Goal: Task Accomplishment & Management: Manage account settings

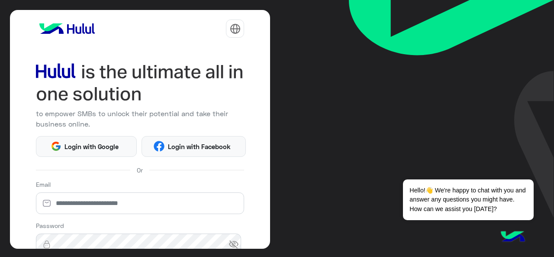
scroll to position [114, 0]
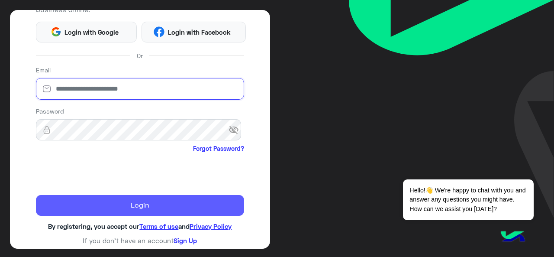
type input "**********"
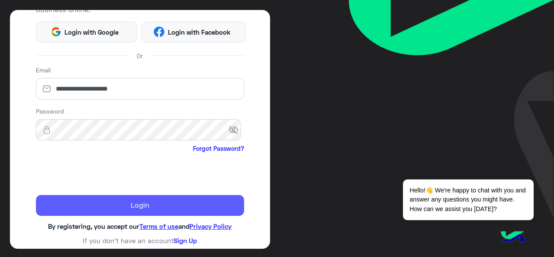
click at [128, 200] on button "Login" at bounding box center [140, 205] width 209 height 21
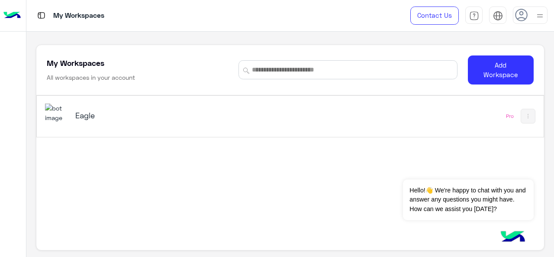
click at [54, 111] on img at bounding box center [56, 112] width 23 height 19
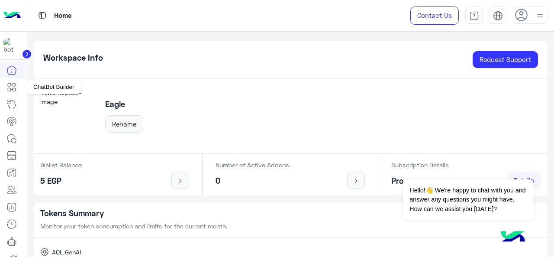
click at [15, 84] on icon at bounding box center [14, 84] width 3 height 3
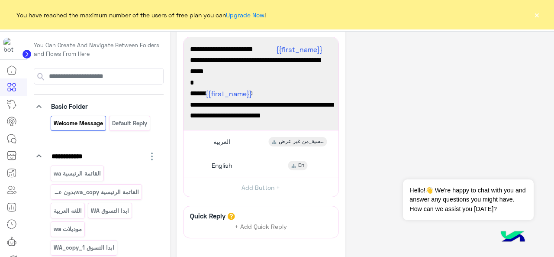
scroll to position [29, 0]
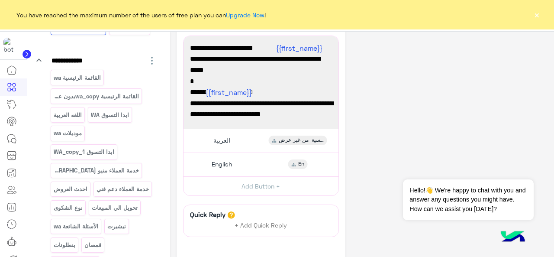
scroll to position [104, 0]
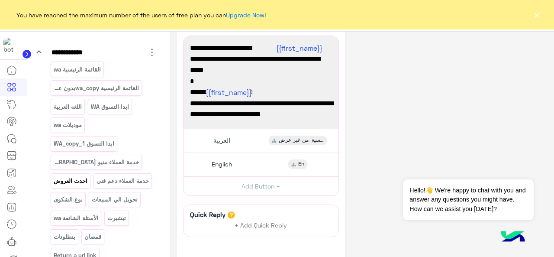
click at [80, 176] on p "احدث العروض" at bounding box center [70, 181] width 35 height 10
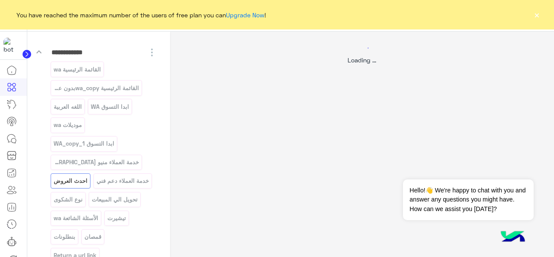
scroll to position [0, 0]
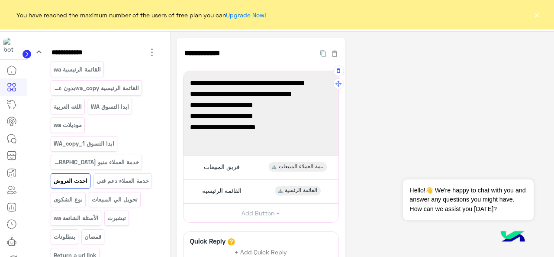
click at [306, 84] on span "مفيش أحلى من الشياكة لما تيجي معاها خصم 💸" at bounding box center [261, 82] width 142 height 11
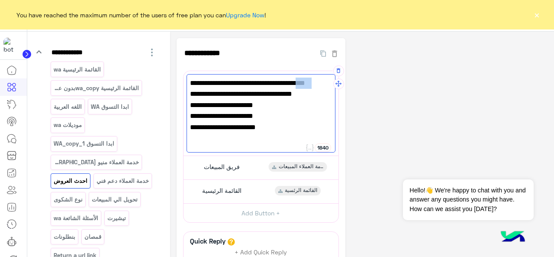
click at [306, 84] on span "مفيش أحلى من الشياكة لما تيجي معاها خصم 💸" at bounding box center [261, 82] width 142 height 11
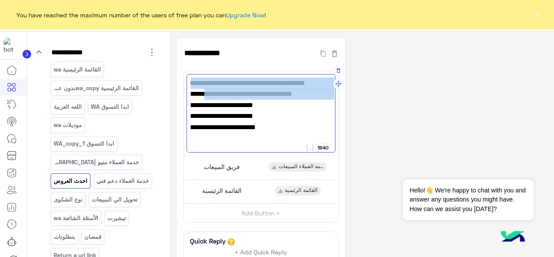
drag, startPoint x: 306, startPoint y: 84, endPoint x: 305, endPoint y: 103, distance: 19.1
click at [305, 103] on div "مفيش أحلى من الشياكة لما تيجي معاها خصم 💸 اشتري بـ3000 جنيه وخد خصم 500 جنيه 🎁 …" at bounding box center [261, 113] width 149 height 78
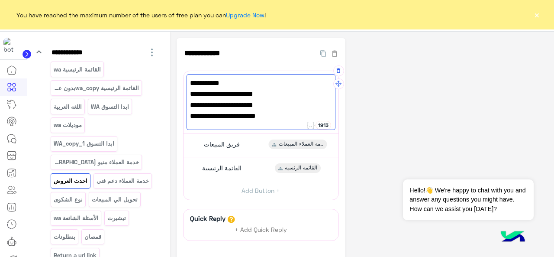
paste textarea "**********"
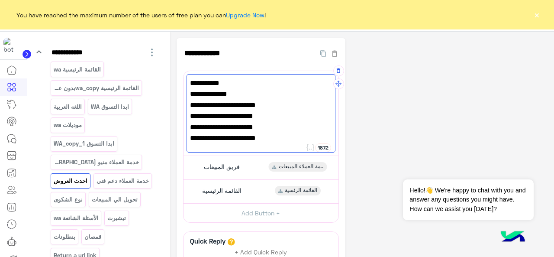
click at [327, 103] on span "على كل فاتورة بـ1000 ج🔥" at bounding box center [261, 105] width 142 height 11
click at [318, 97] on span "500جنيه هديه🎁" at bounding box center [261, 93] width 142 height 11
type textarea "**********"
click at [319, 83] on span "الحق العرض" at bounding box center [261, 82] width 142 height 11
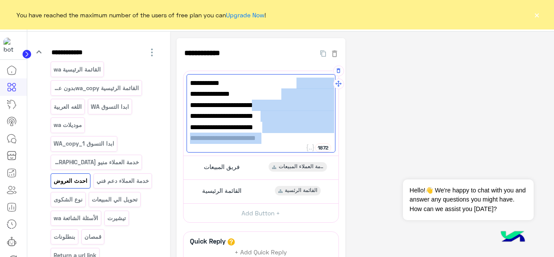
drag, startPoint x: 319, startPoint y: 83, endPoint x: 282, endPoint y: 142, distance: 69.6
click at [282, 142] on div "الحق العرض 500 جنيه هديه🎁 على كل فاتورة بـ1000 ج🔥 العرض لفترة محدودة 🏃‍♂️ و زور…" at bounding box center [261, 113] width 149 height 78
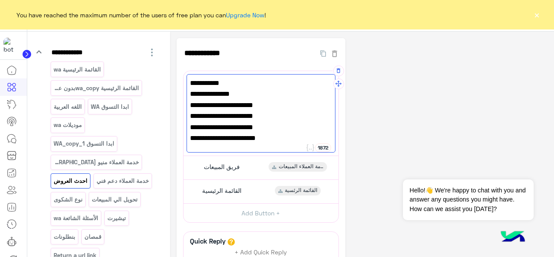
click at [283, 106] on span "على كل فاتورة بـ1000 ج🔥" at bounding box center [261, 105] width 142 height 11
click at [386, 93] on div "**********" at bounding box center [362, 189] width 371 height 302
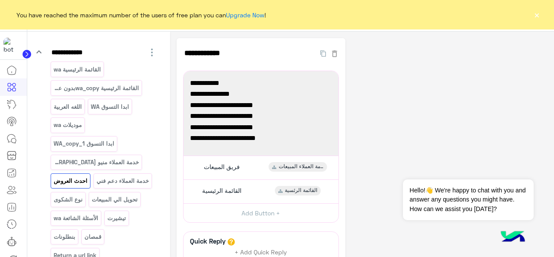
click at [536, 15] on button "×" at bounding box center [536, 14] width 9 height 9
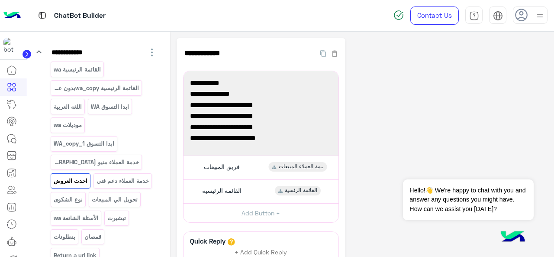
click at [403, 90] on div "**********" at bounding box center [362, 189] width 371 height 302
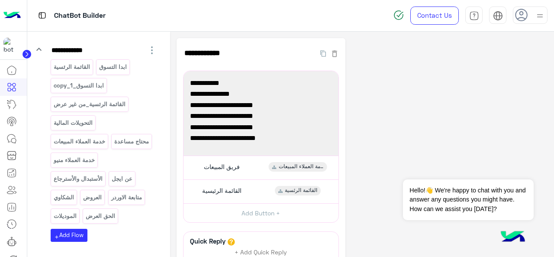
scroll to position [504, 0]
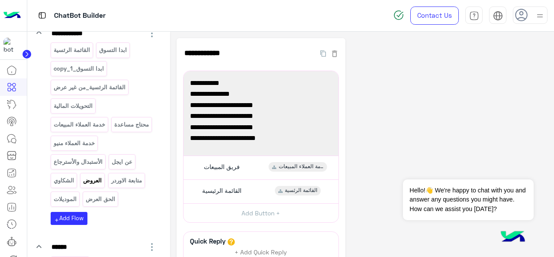
click at [92, 185] on p "العروض" at bounding box center [93, 180] width 20 height 10
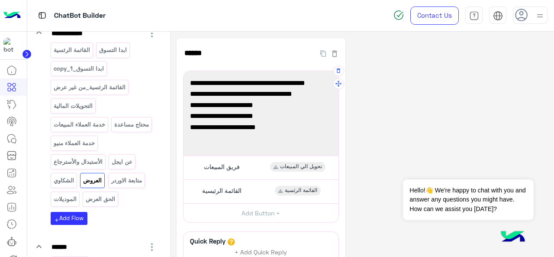
click at [306, 86] on span "مفيش أحلى من الشياكة لما تيجي معاها خصم 💸" at bounding box center [261, 82] width 142 height 11
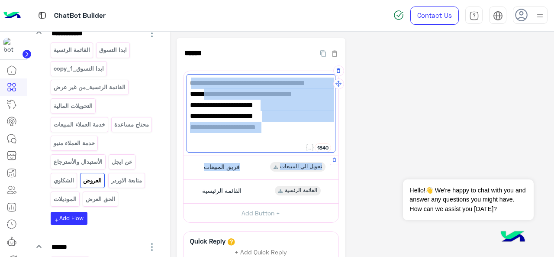
drag, startPoint x: 306, startPoint y: 86, endPoint x: 289, endPoint y: 174, distance: 89.0
click at [289, 174] on div "**********" at bounding box center [261, 147] width 156 height 152
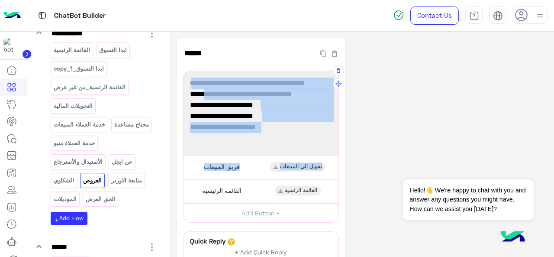
click at [287, 89] on span "مفيش أحلى من الشياكة لما تيجي معاها خصم 💸" at bounding box center [261, 82] width 142 height 11
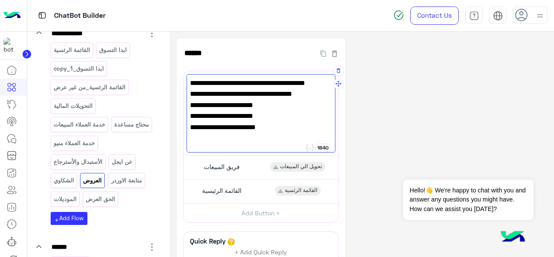
click at [290, 83] on span "مفيش أحلى من الشياكة لما تيجي معاها خصم 💸" at bounding box center [261, 82] width 142 height 11
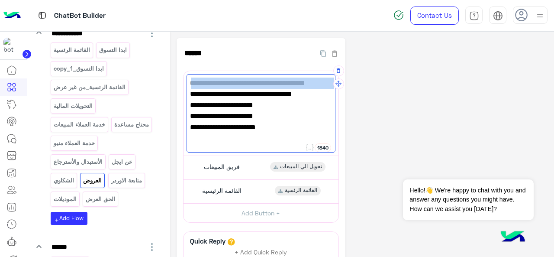
click at [290, 83] on span "مفيش أحلى من الشياكة لما تيجي معاها خصم 💸" at bounding box center [261, 82] width 142 height 11
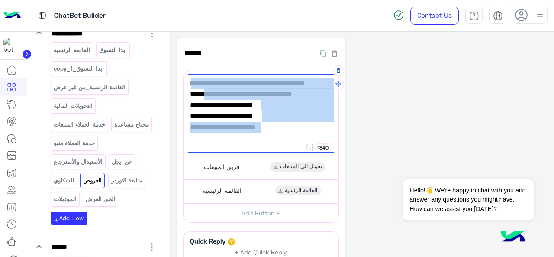
drag, startPoint x: 290, startPoint y: 83, endPoint x: 285, endPoint y: 136, distance: 53.5
click at [285, 136] on div "مفيش أحلى من الشياكة لما تيجي معاها خصم 💸 اشتري بـ3000 جنيه وخد خصم 500 جنيه 🎁 …" at bounding box center [261, 113] width 149 height 78
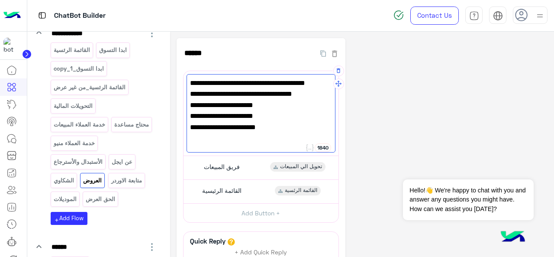
paste textarea "**********"
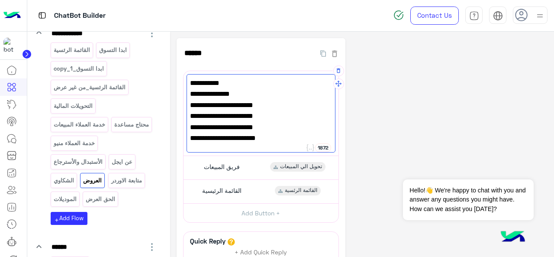
type textarea "**********"
click at [369, 111] on div "**********" at bounding box center [362, 189] width 371 height 302
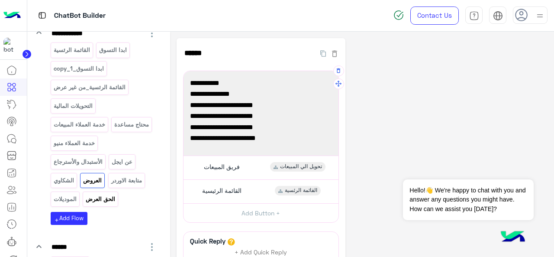
click at [103, 204] on p "الحق العرض" at bounding box center [100, 199] width 31 height 10
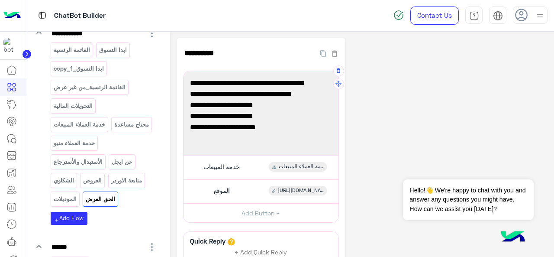
click at [301, 80] on span "مفيش أحلى من الشياكة لما تيجي معاها خصم 💸" at bounding box center [261, 82] width 142 height 11
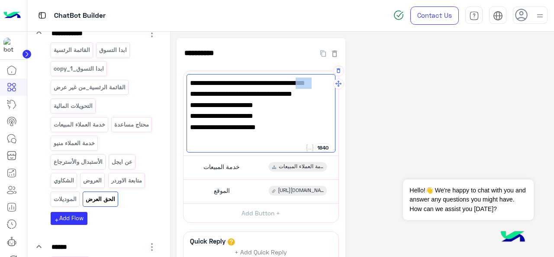
click at [301, 80] on span "مفيش أحلى من الشياكة لما تيجي معاها خصم 💸" at bounding box center [261, 82] width 142 height 11
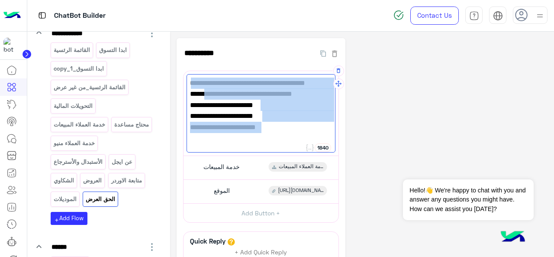
drag, startPoint x: 301, startPoint y: 80, endPoint x: 294, endPoint y: 137, distance: 57.5
click at [294, 137] on div "مفيش أحلى من الشياكة لما تيجي معاها خصم 💸 اشتري بـ3000 جنيه وخد خصم 500 جنيه 🎁 …" at bounding box center [261, 113] width 149 height 78
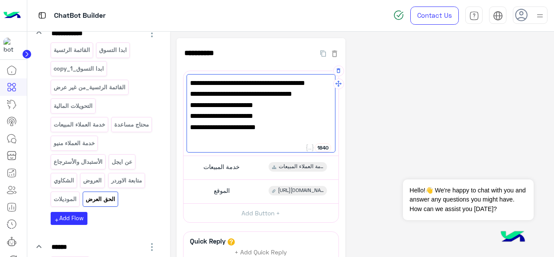
paste textarea "**********"
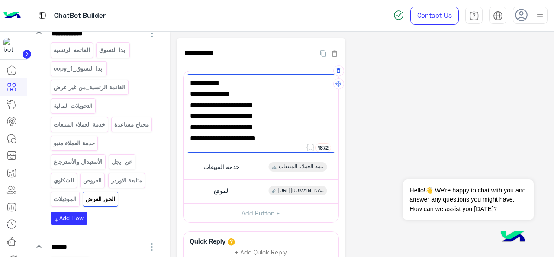
type textarea "**********"
click at [373, 92] on div "**********" at bounding box center [362, 189] width 371 height 302
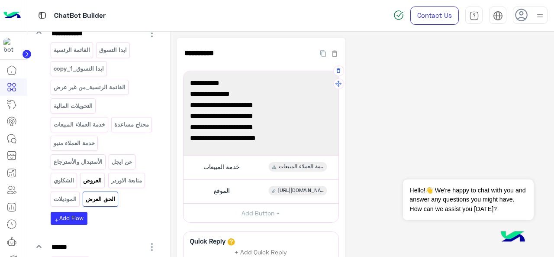
click at [97, 185] on p "العروض" at bounding box center [93, 180] width 20 height 10
click at [98, 204] on p "الحق العرض" at bounding box center [100, 199] width 31 height 10
click at [90, 185] on p "العروض" at bounding box center [93, 180] width 20 height 10
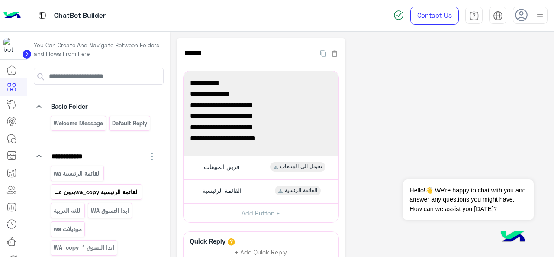
scroll to position [216, 0]
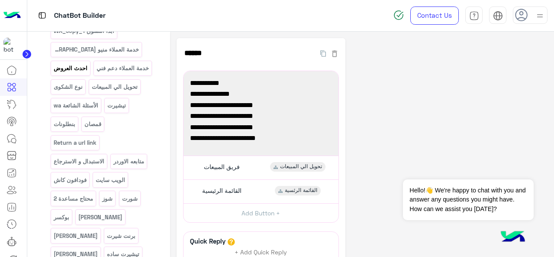
click at [79, 68] on p "احدث العروض" at bounding box center [70, 68] width 35 height 10
click at [14, 254] on link at bounding box center [13, 259] width 23 height 17
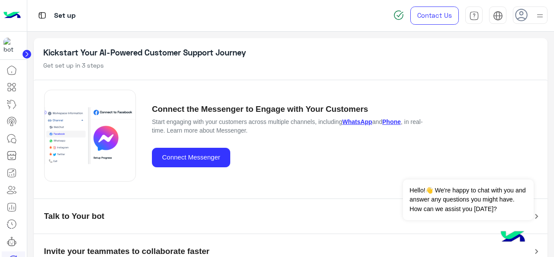
scroll to position [17, 0]
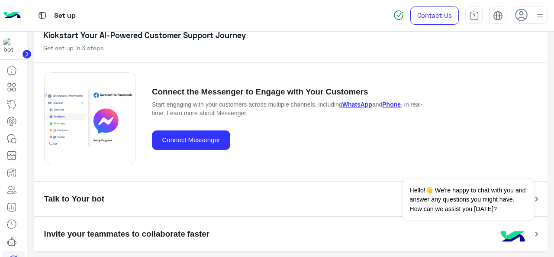
click at [25, 56] on circle at bounding box center [27, 54] width 9 height 9
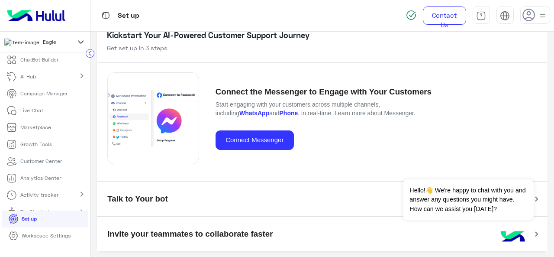
scroll to position [31, 0]
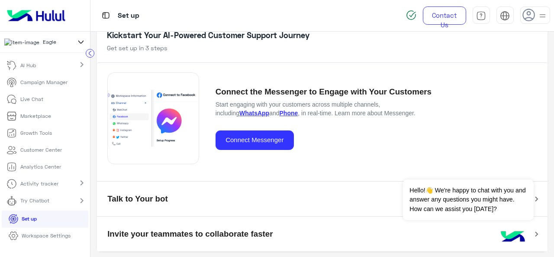
click at [63, 239] on p "Workspace Settings" at bounding box center [46, 236] width 49 height 8
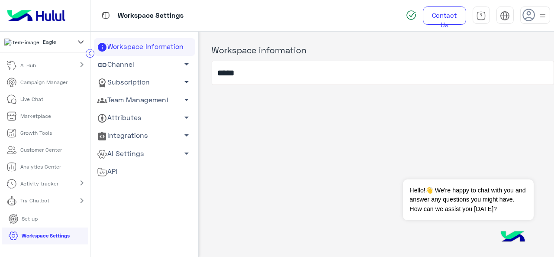
click at [152, 102] on link "Team Management arrow_drop_down" at bounding box center [144, 100] width 101 height 18
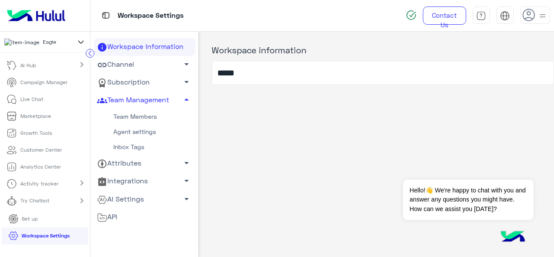
click at [147, 116] on link "Team Members" at bounding box center [144, 116] width 101 height 15
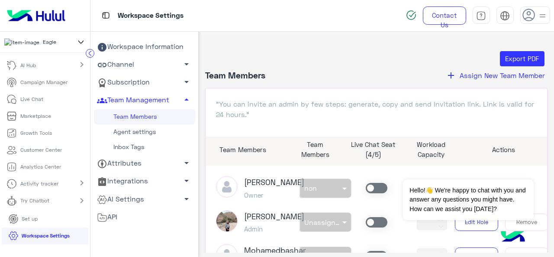
click at [491, 75] on span "Assign New Team Member" at bounding box center [502, 75] width 85 height 8
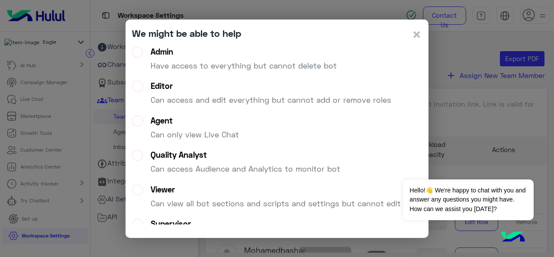
click at [135, 117] on label "Agent Can only view Live Chat" at bounding box center [185, 131] width 107 height 31
click at [522, 169] on button "Dismiss ✕" at bounding box center [508, 168] width 52 height 17
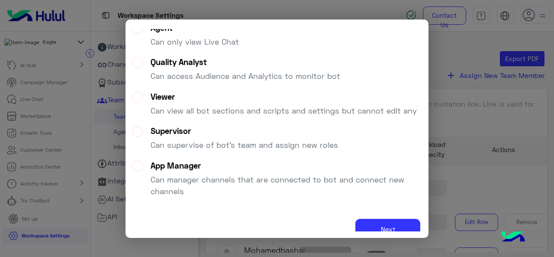
scroll to position [27, 0]
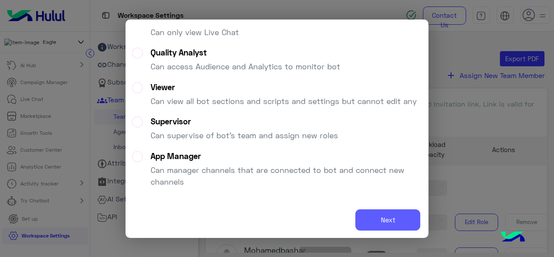
click at [398, 218] on button "Next" at bounding box center [387, 219] width 65 height 21
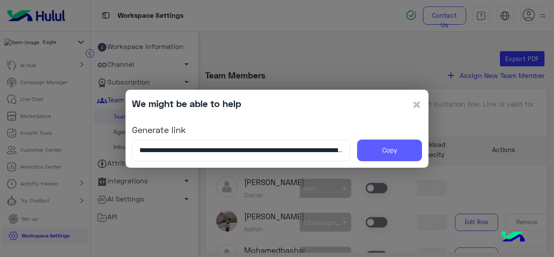
click at [403, 147] on button "Copy" at bounding box center [389, 150] width 65 height 22
click at [390, 149] on button "Copy" at bounding box center [389, 150] width 65 height 22
click at [416, 106] on span "×" at bounding box center [417, 103] width 10 height 19
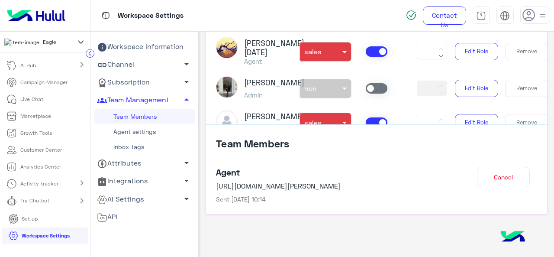
scroll to position [352, 0]
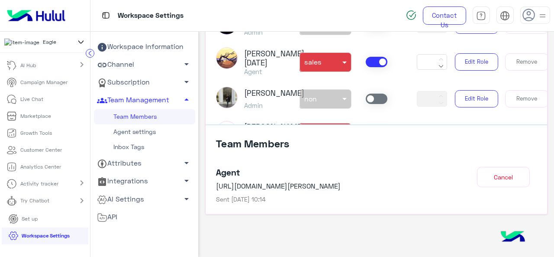
click at [554, 19] on div "Contact Us Help Center عربي English" at bounding box center [477, 15] width 157 height 31
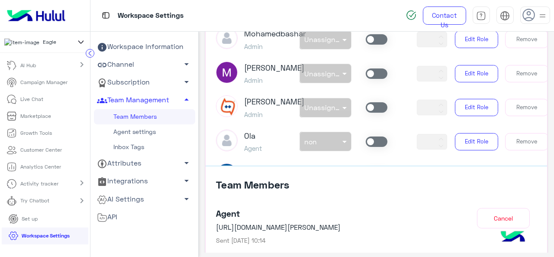
scroll to position [0, 0]
